Goal: Understand process/instructions: Learn how to perform a task or action

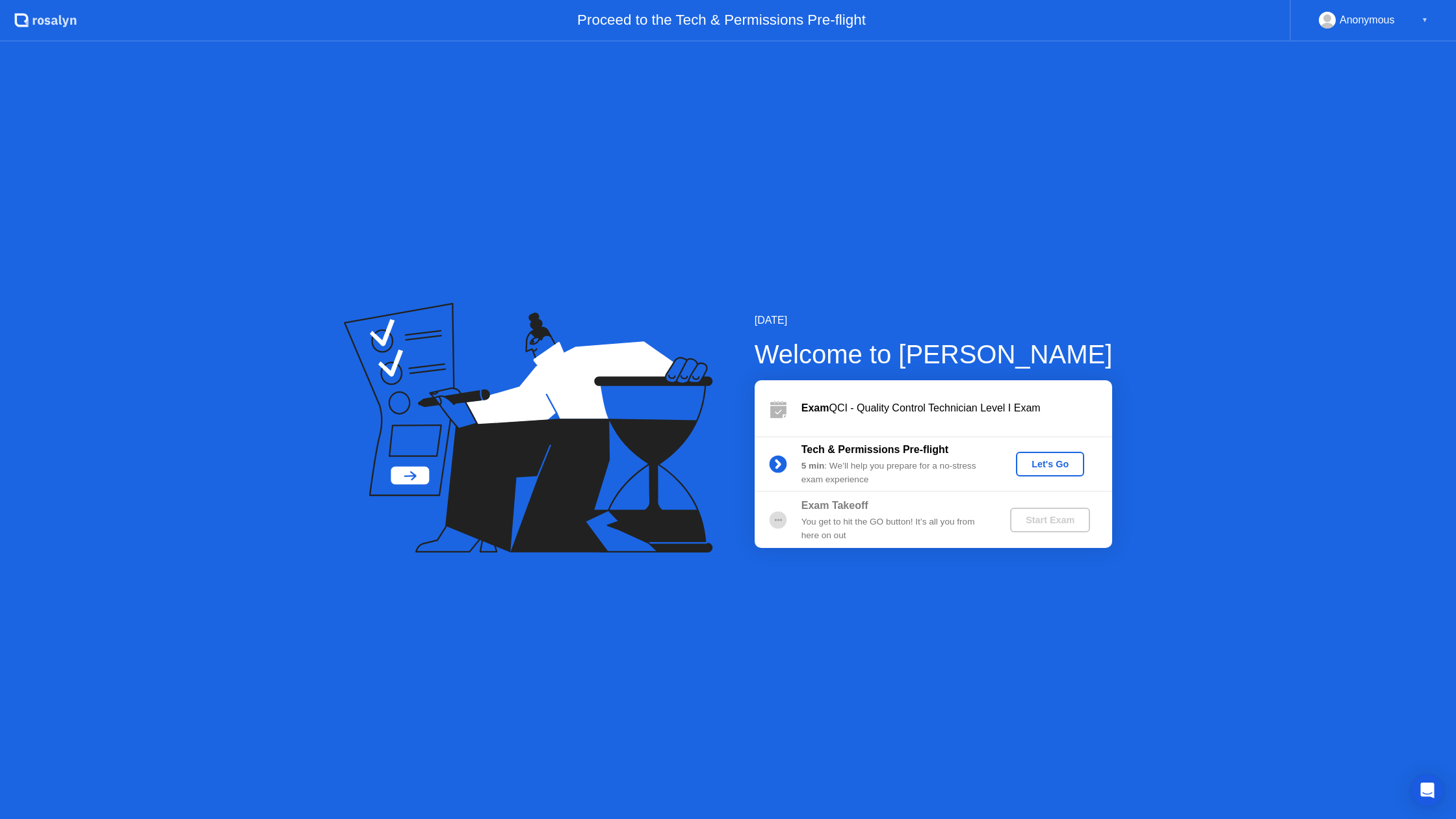
click at [1038, 459] on div "Let's Go" at bounding box center [1050, 464] width 58 height 11
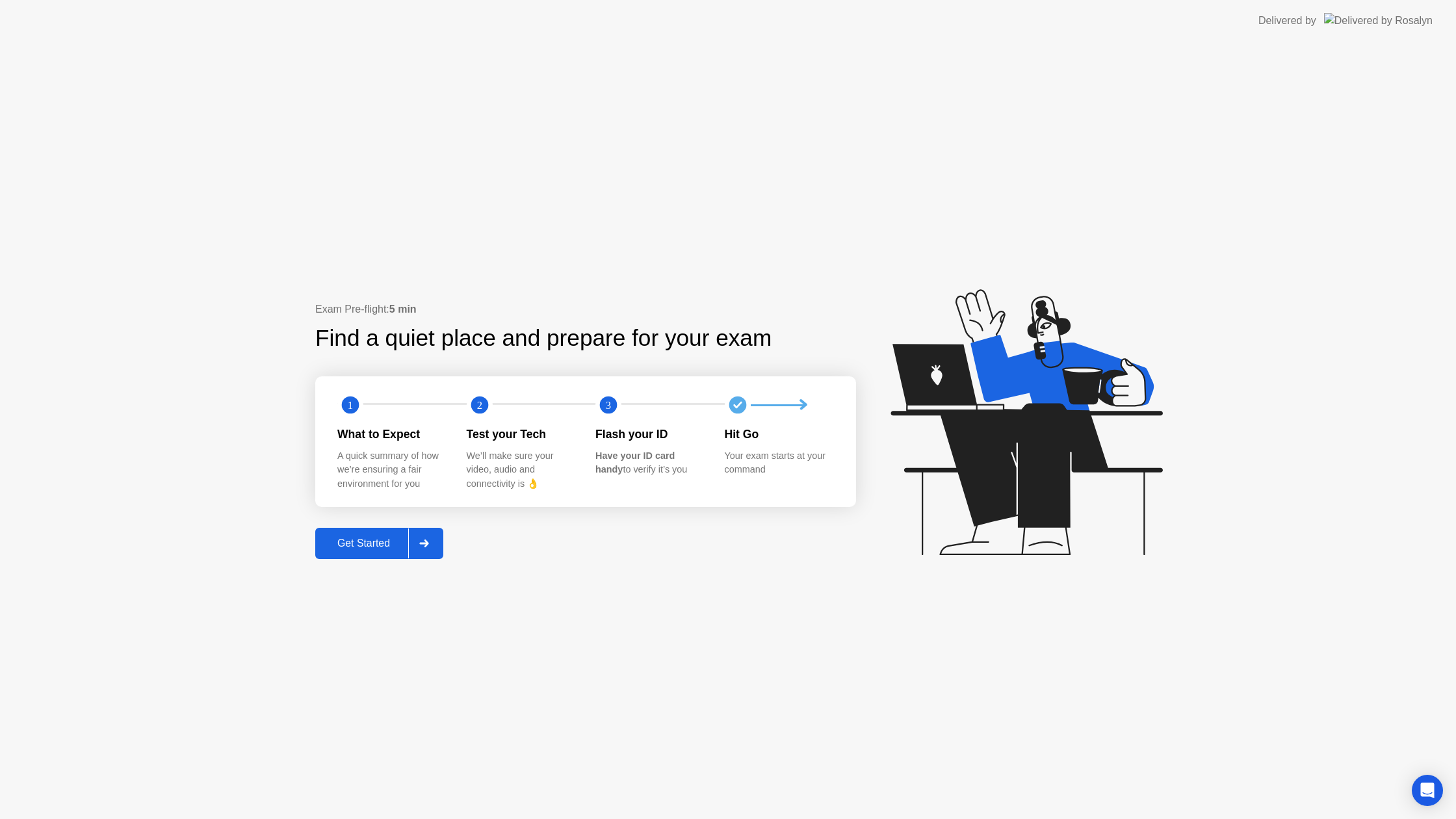
click at [429, 543] on icon at bounding box center [423, 543] width 9 height 8
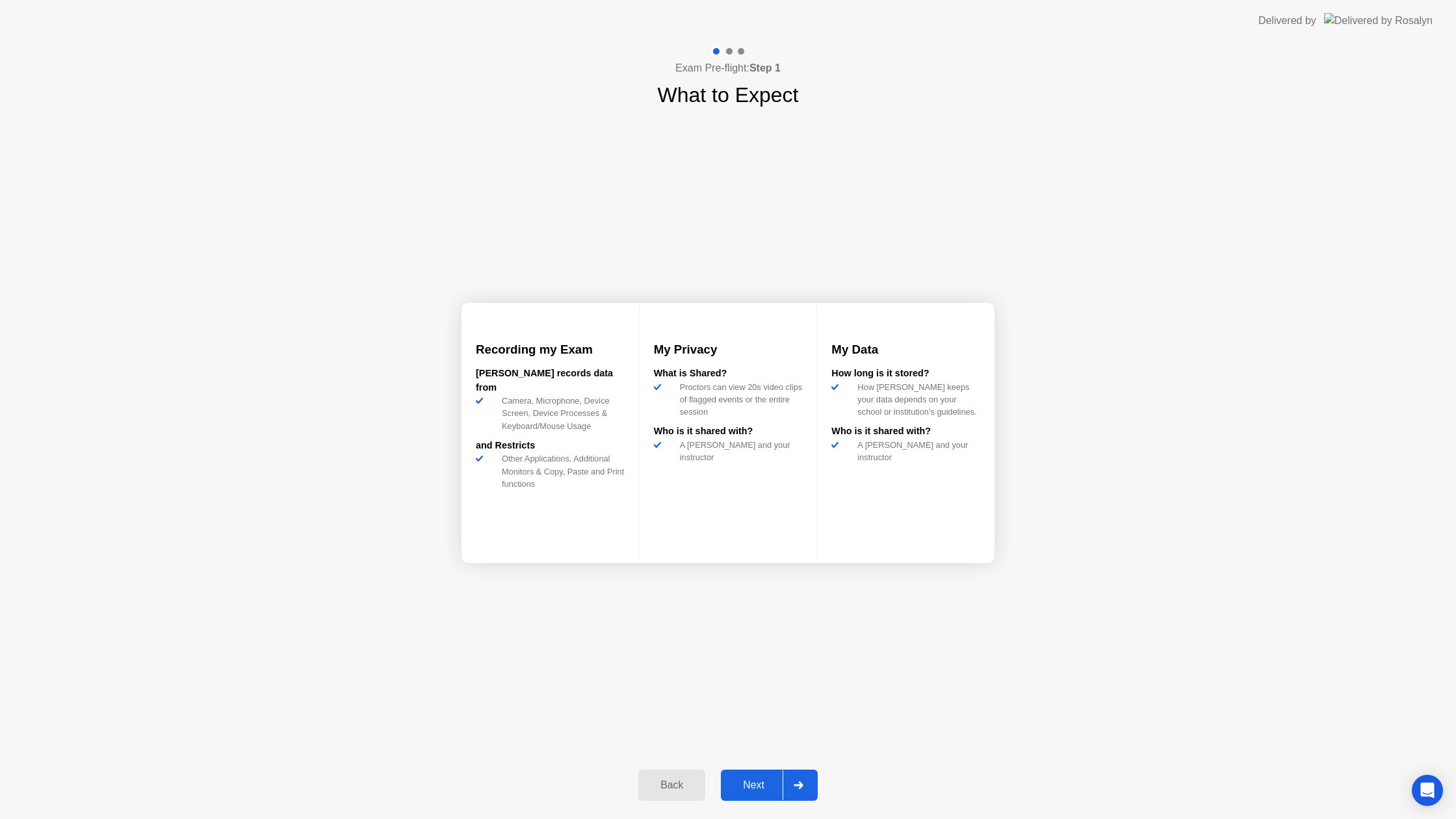
click at [769, 782] on div "Next" at bounding box center [753, 784] width 58 height 12
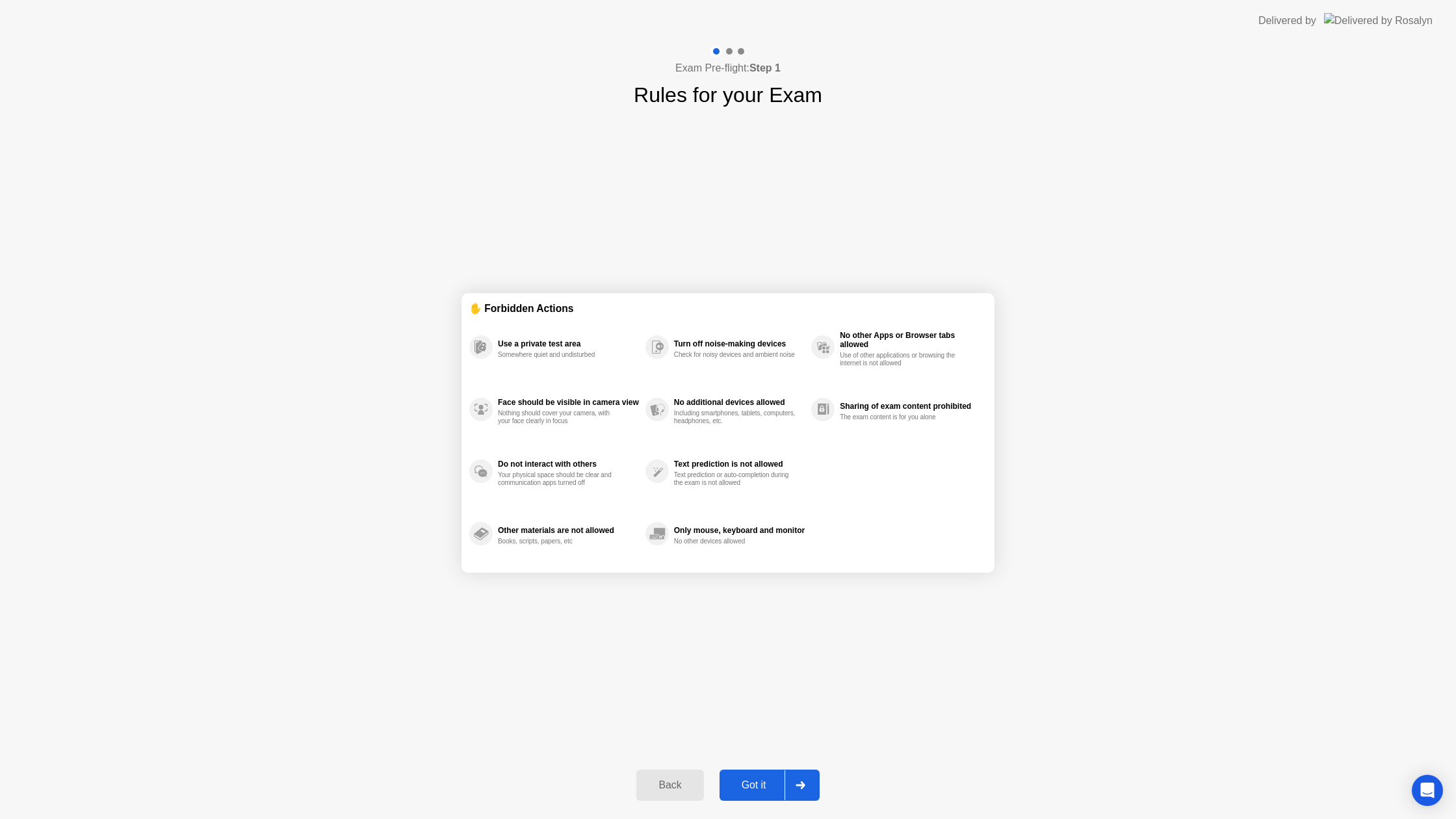
click at [768, 781] on div "Got it" at bounding box center [754, 784] width 61 height 12
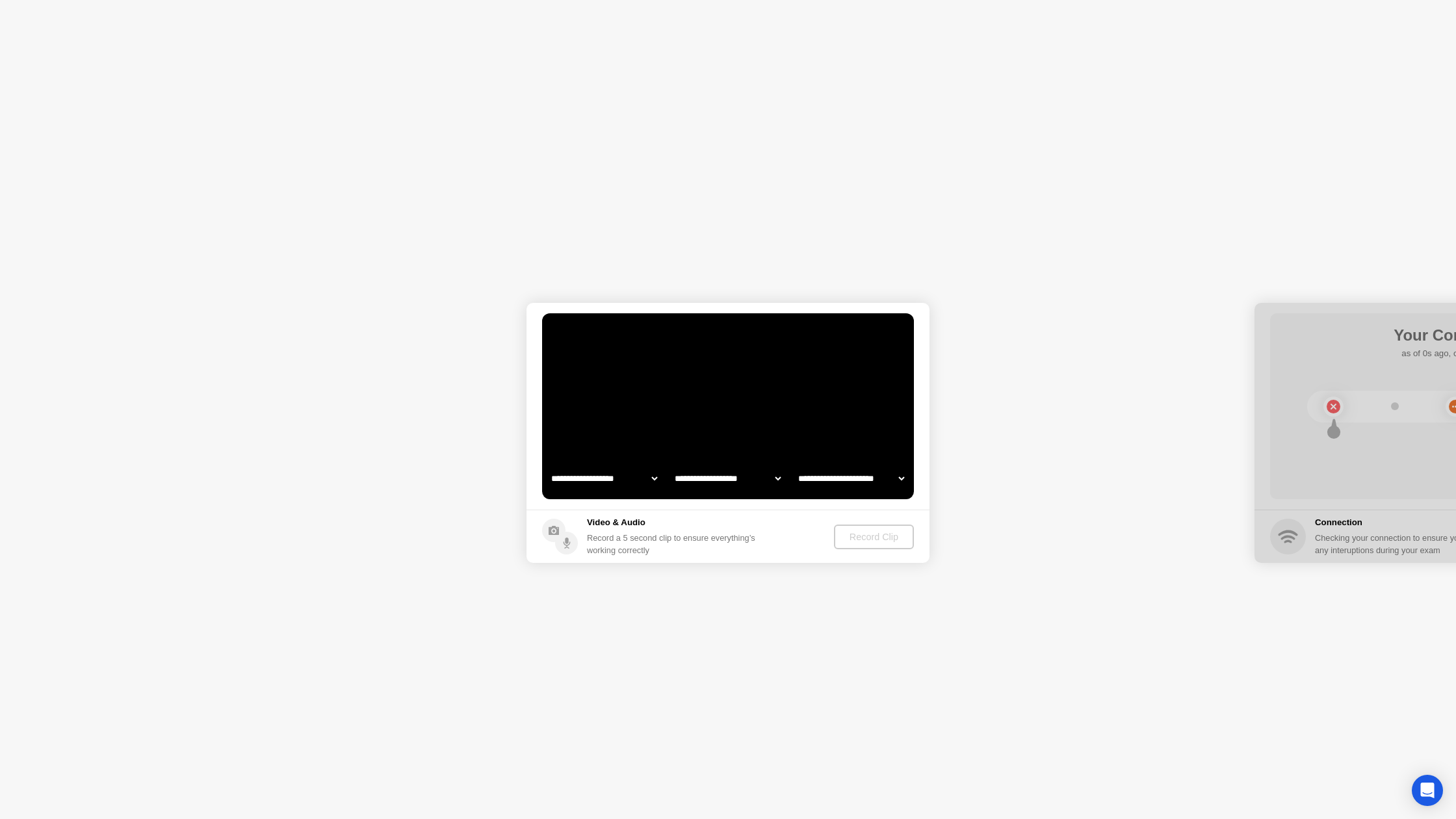
select select "**********"
select select "*******"
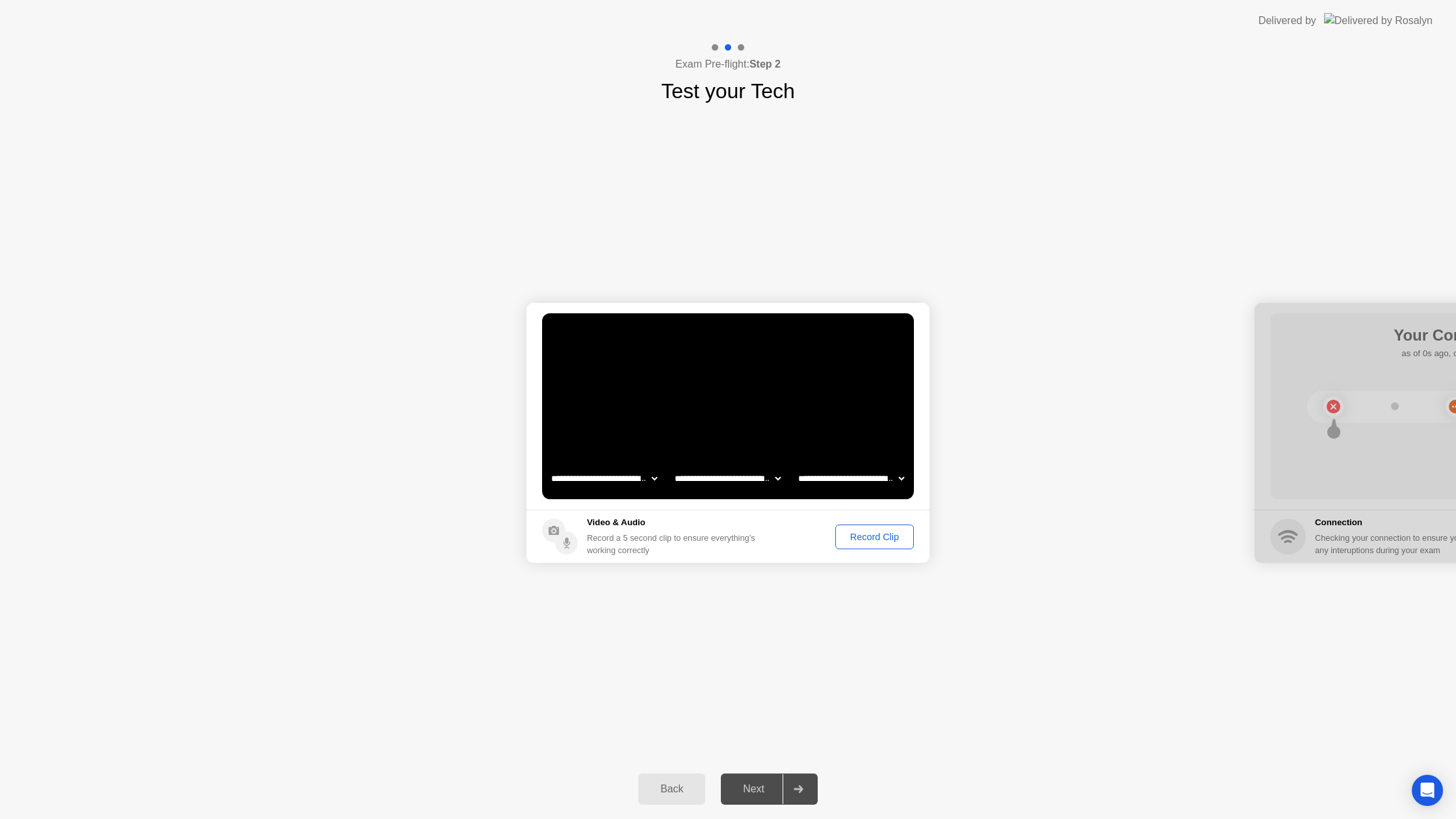
click at [870, 534] on div "Record Clip" at bounding box center [874, 537] width 70 height 11
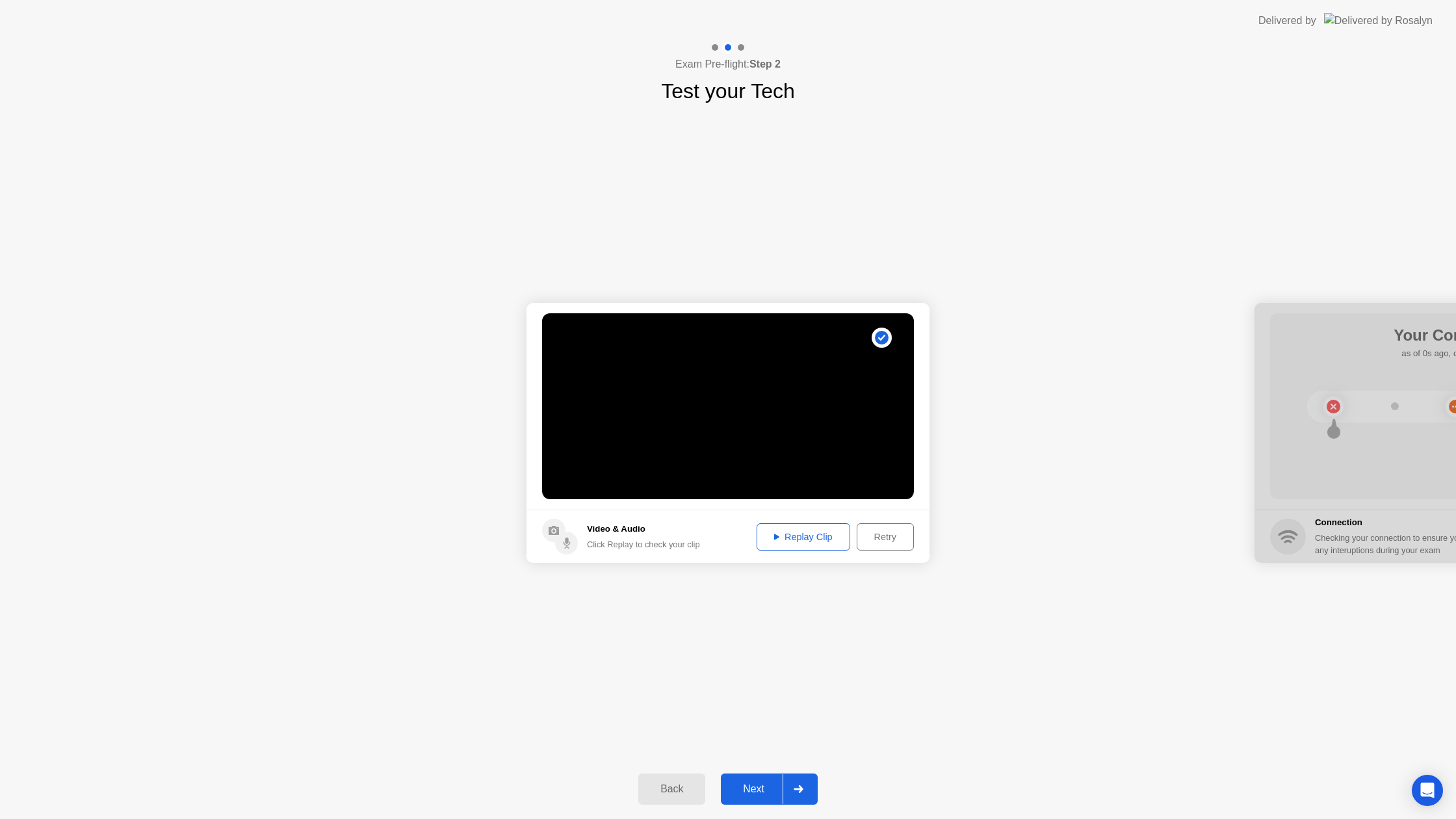
click at [765, 535] on div "Replay Clip" at bounding box center [803, 537] width 85 height 11
click at [756, 786] on div "Next" at bounding box center [753, 789] width 58 height 12
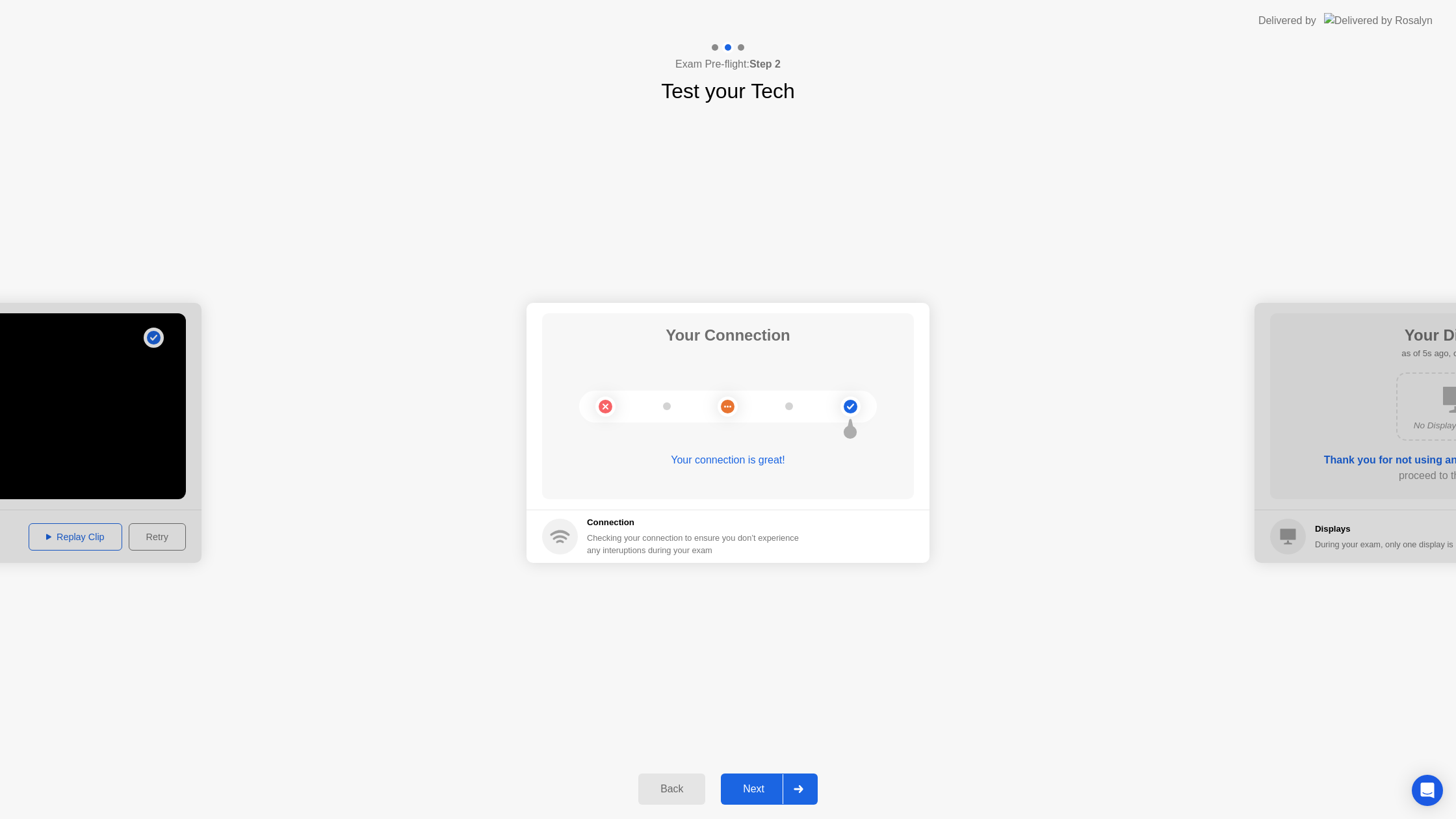
click at [756, 791] on div "Next" at bounding box center [753, 789] width 58 height 12
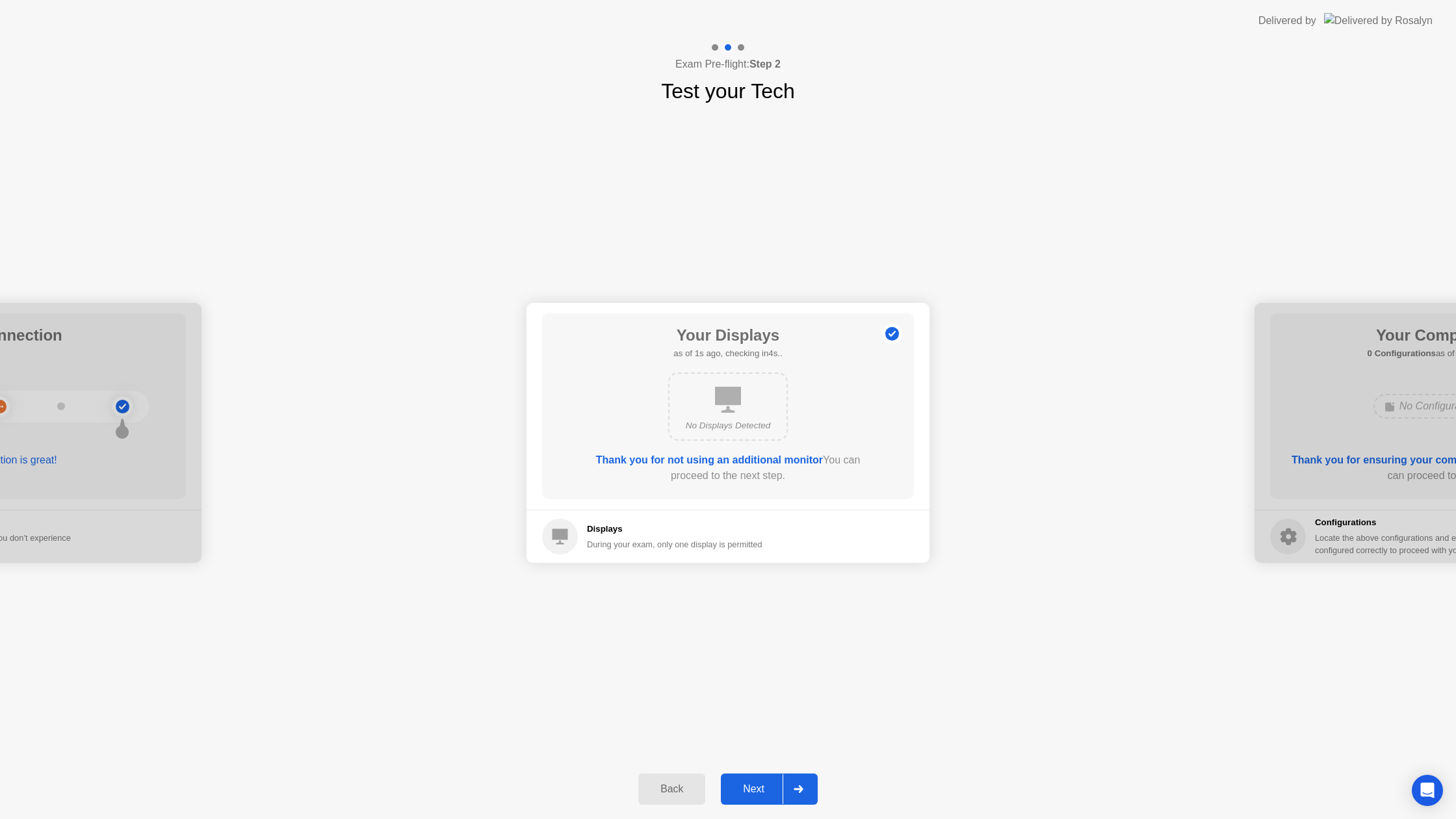
click at [756, 791] on div "Next" at bounding box center [753, 789] width 58 height 12
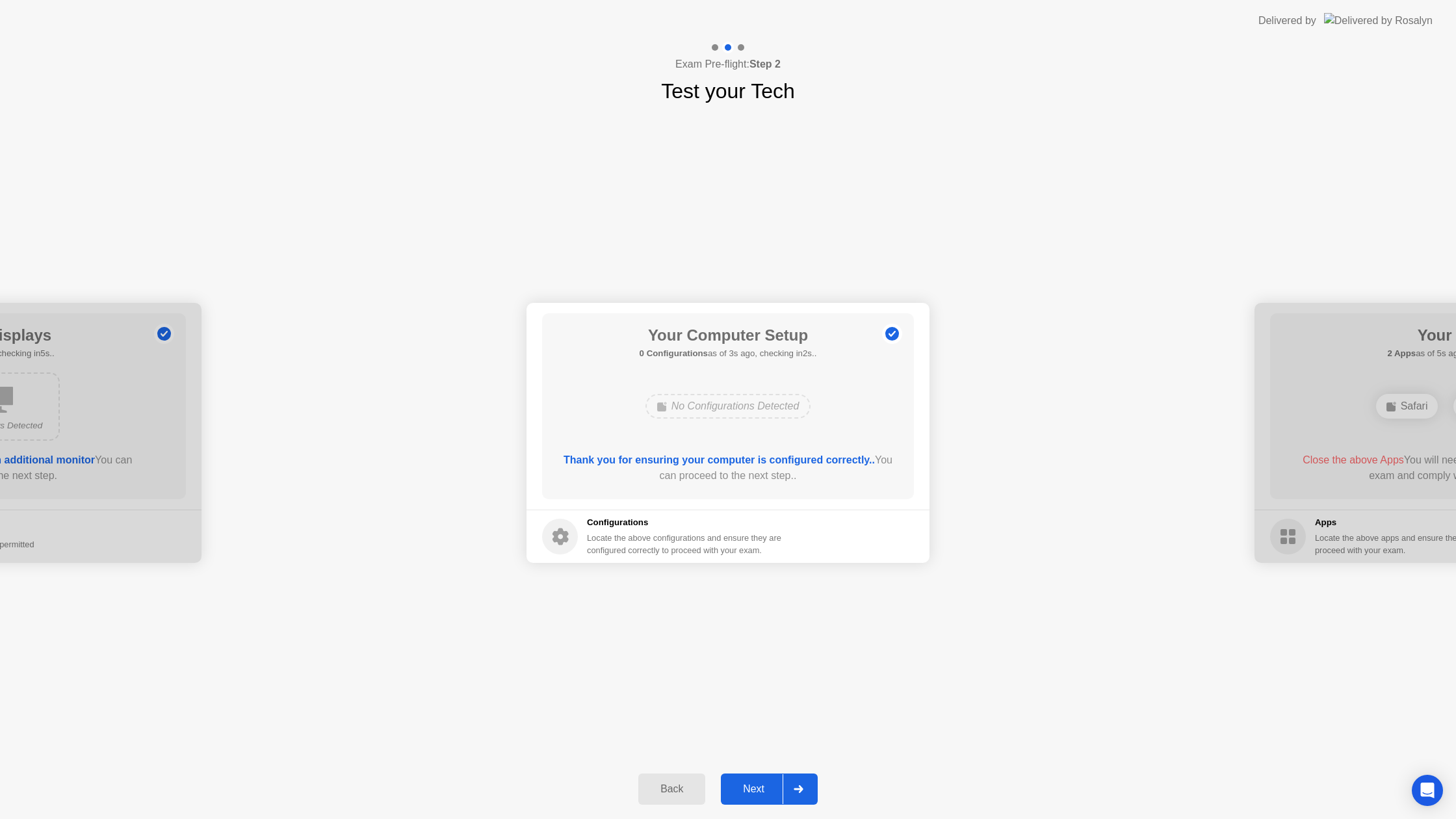
click at [756, 791] on div "Next" at bounding box center [753, 789] width 58 height 12
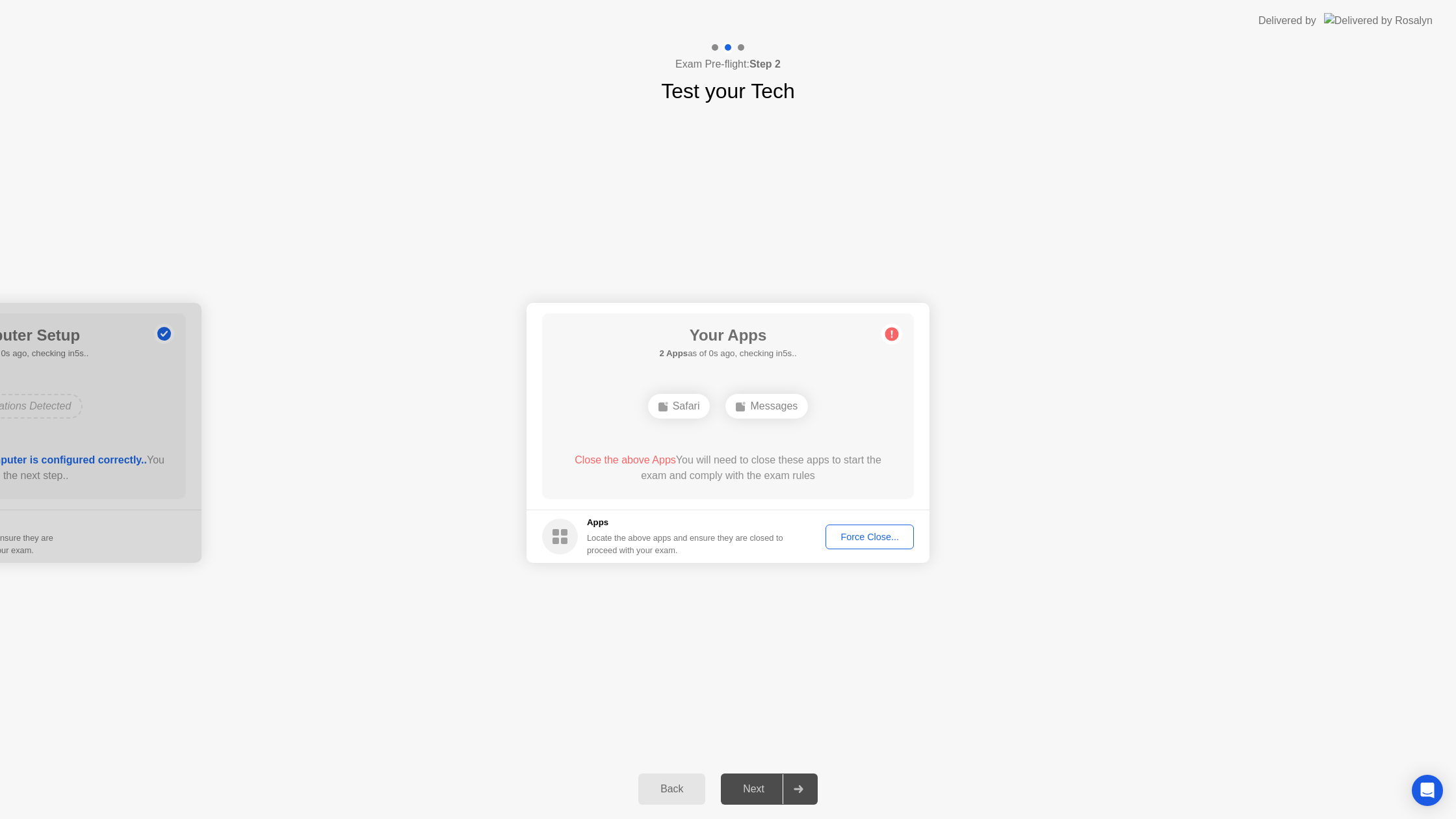
click at [872, 536] on div "Force Close..." at bounding box center [869, 537] width 79 height 11
click at [623, 457] on span "Close the above App" at bounding box center [618, 460] width 96 height 11
click at [698, 404] on rect at bounding box center [702, 406] width 9 height 9
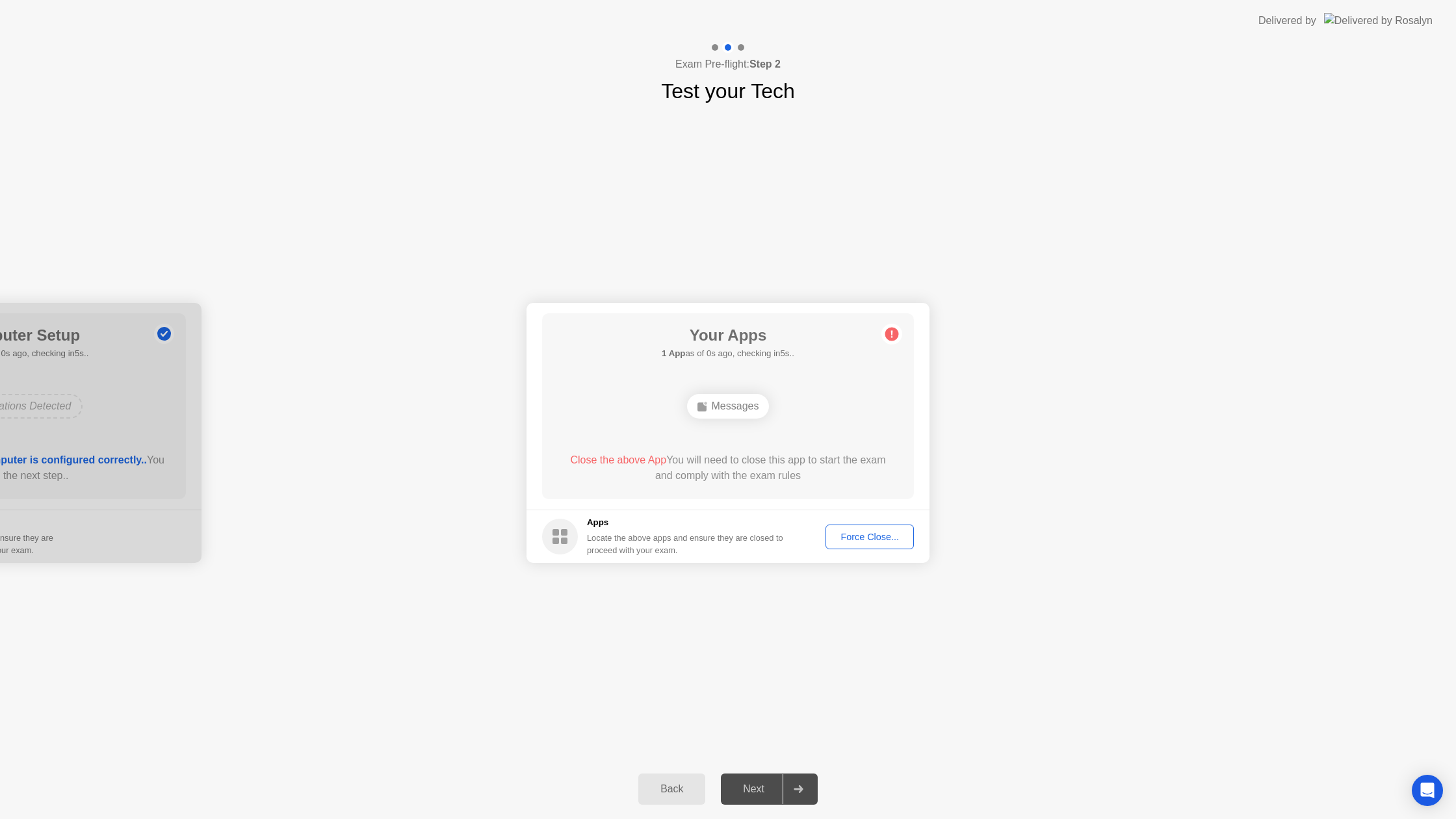
click at [853, 539] on div "Force Close..." at bounding box center [869, 537] width 79 height 11
click at [732, 783] on div "Next" at bounding box center [753, 789] width 58 height 12
click at [562, 536] on circle at bounding box center [560, 537] width 36 height 36
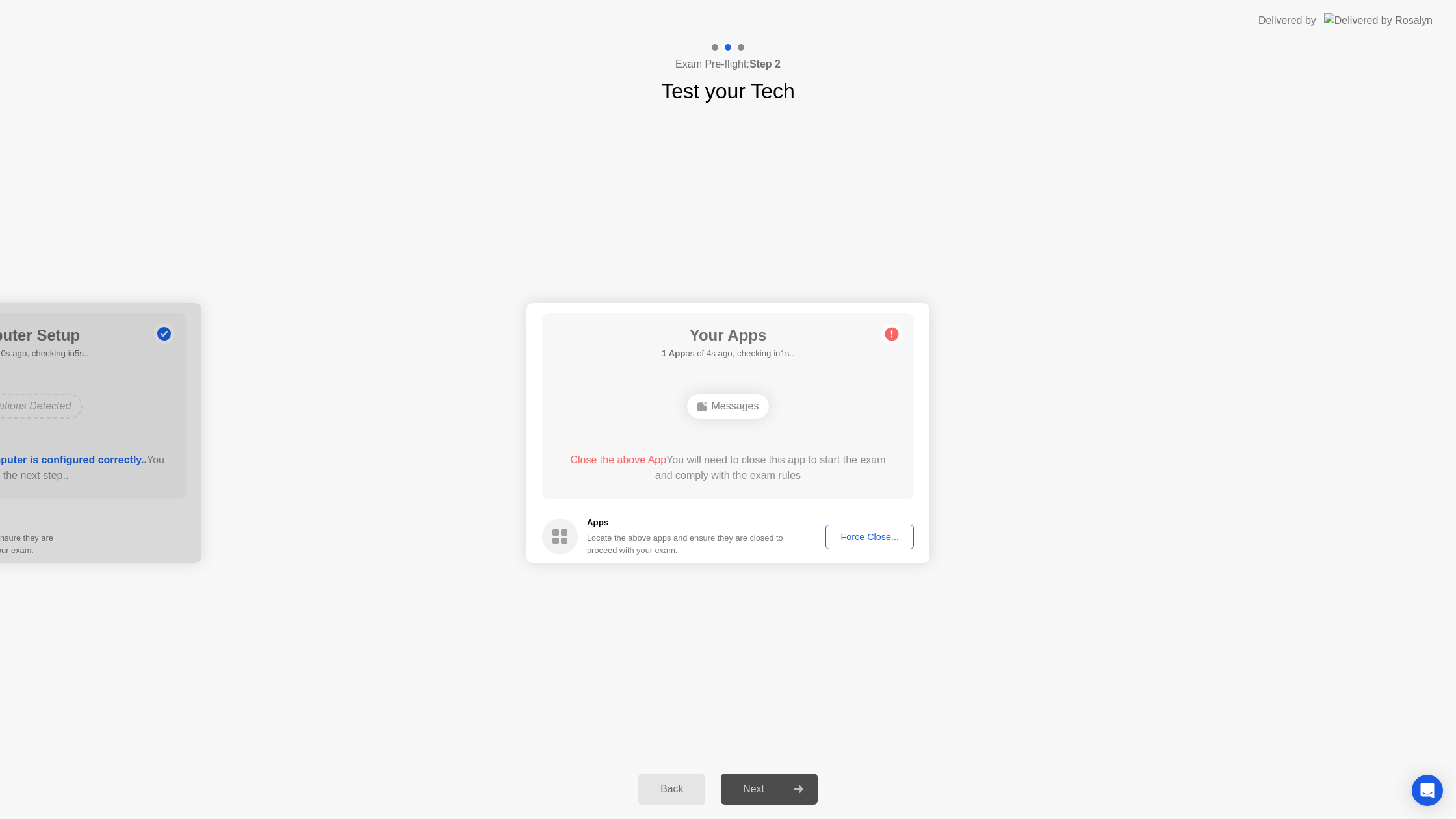
click at [837, 540] on div "Force Close..." at bounding box center [869, 537] width 79 height 11
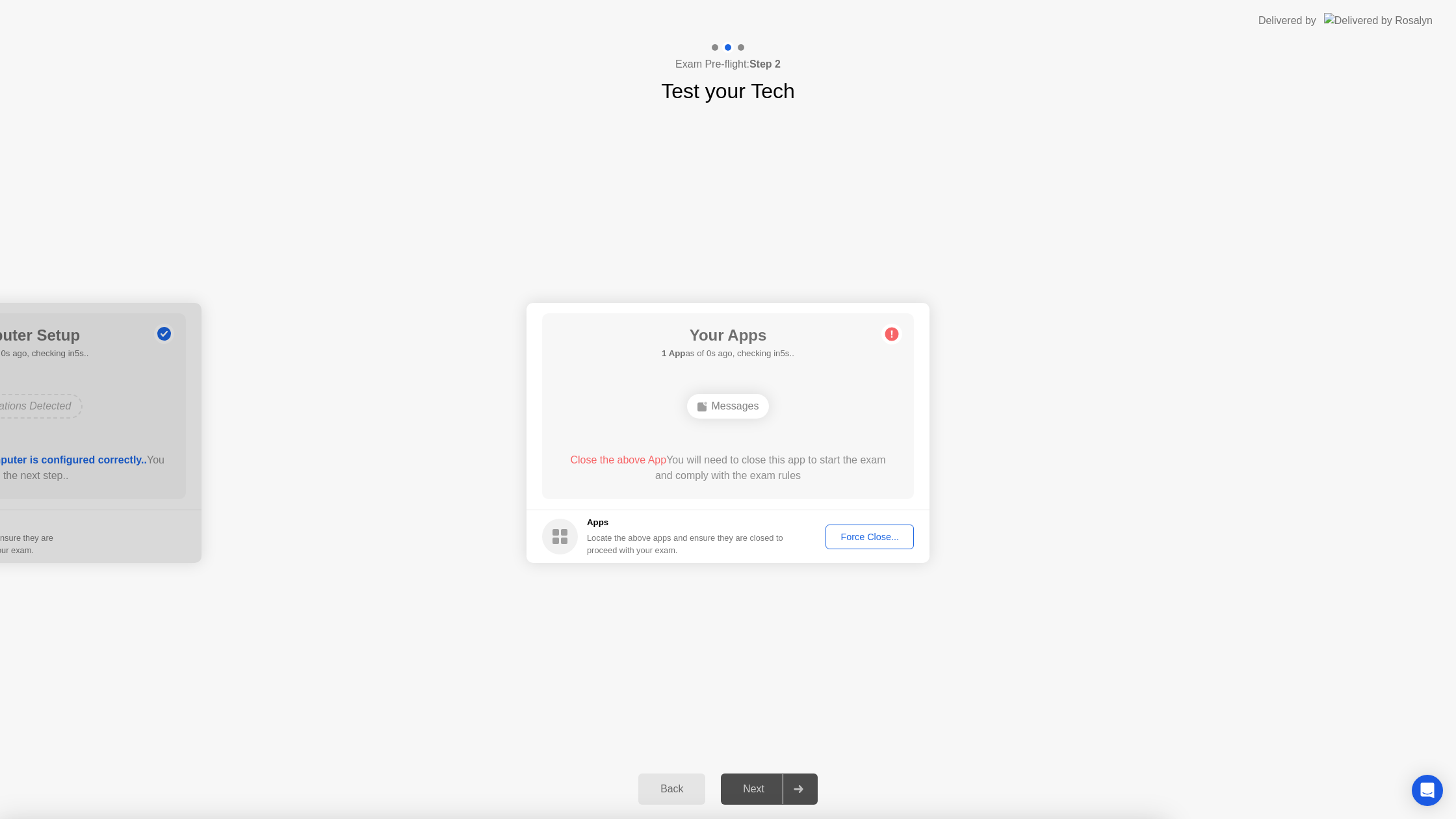
click at [863, 533] on div "Force Close..." at bounding box center [869, 537] width 79 height 11
click at [710, 406] on div "Messages" at bounding box center [728, 406] width 82 height 25
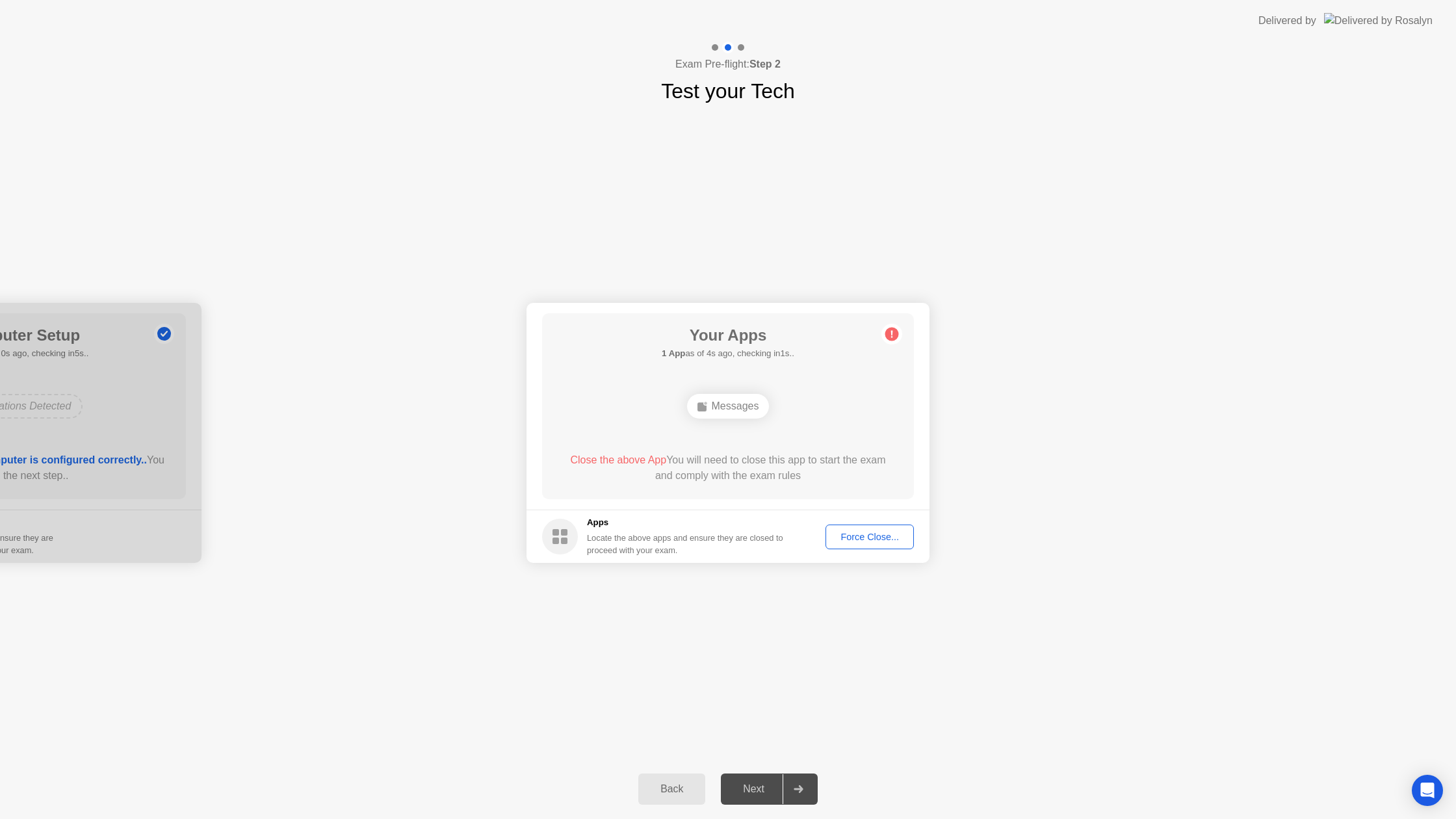
click at [710, 406] on div "Messages" at bounding box center [728, 406] width 82 height 25
click at [841, 546] on button "Force Close..." at bounding box center [869, 537] width 88 height 25
click at [894, 330] on circle at bounding box center [891, 334] width 13 height 13
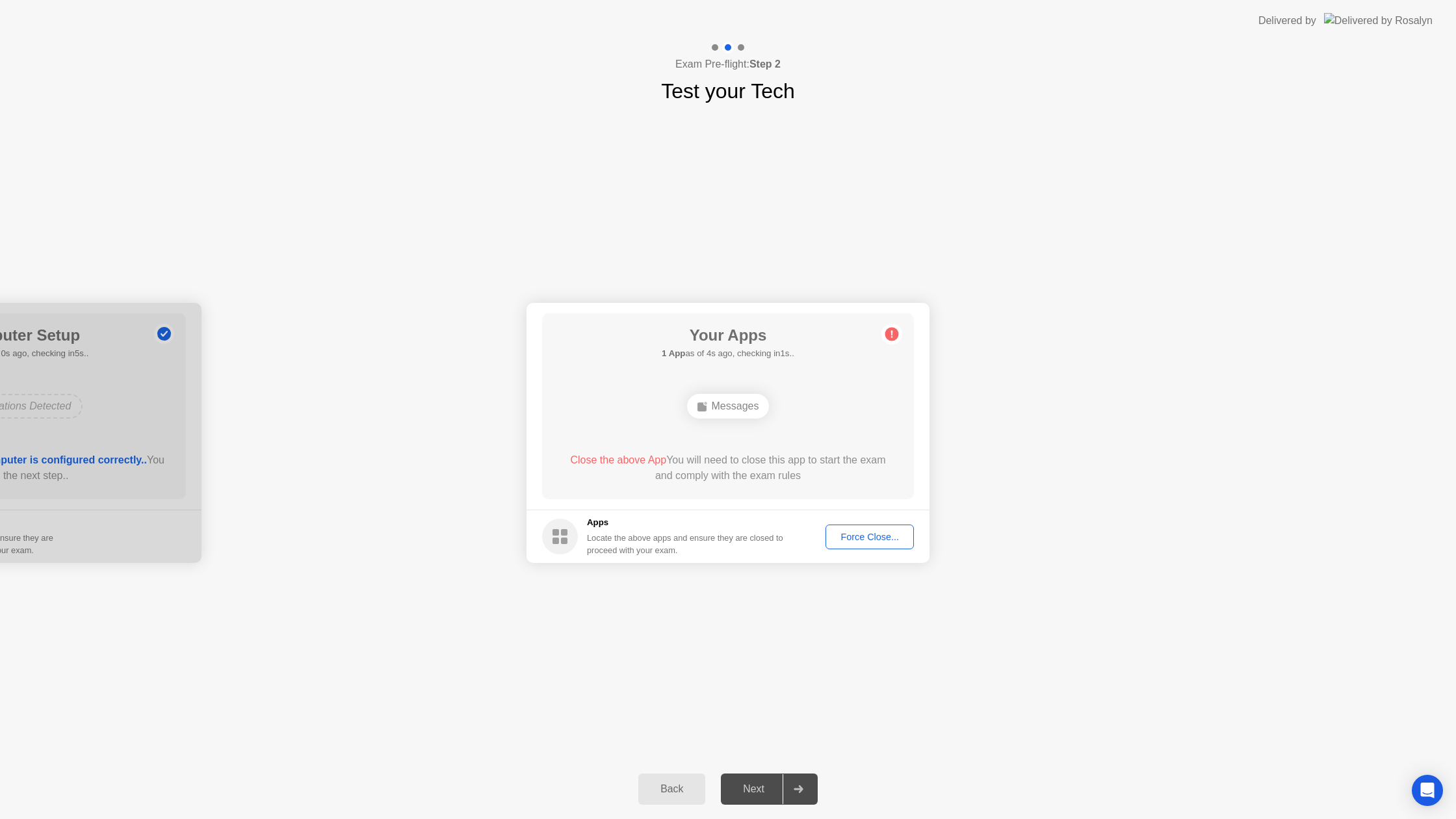
click at [867, 528] on button "Force Close..." at bounding box center [869, 537] width 88 height 25
